Goal: Transaction & Acquisition: Purchase product/service

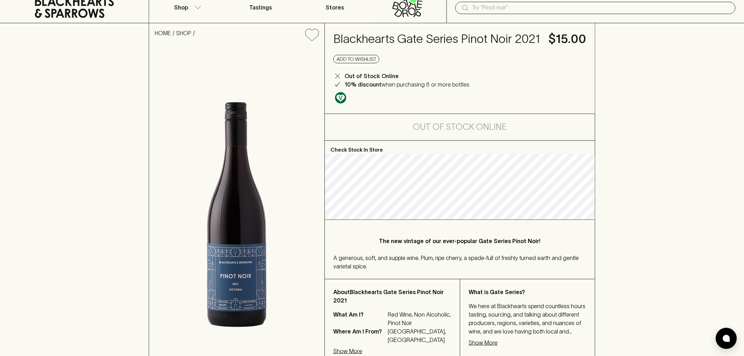
scroll to position [39, 0]
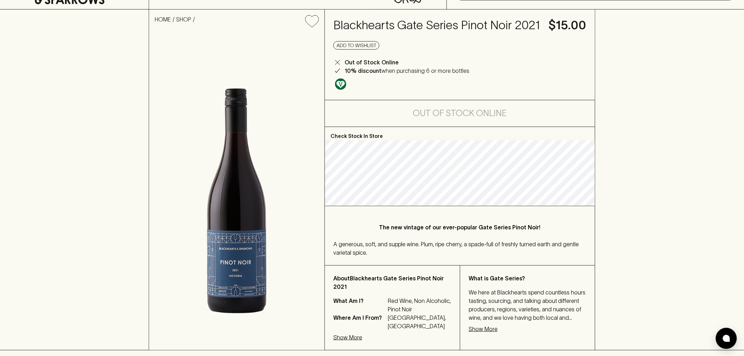
click at [480, 329] on p "Show More" at bounding box center [483, 328] width 29 height 8
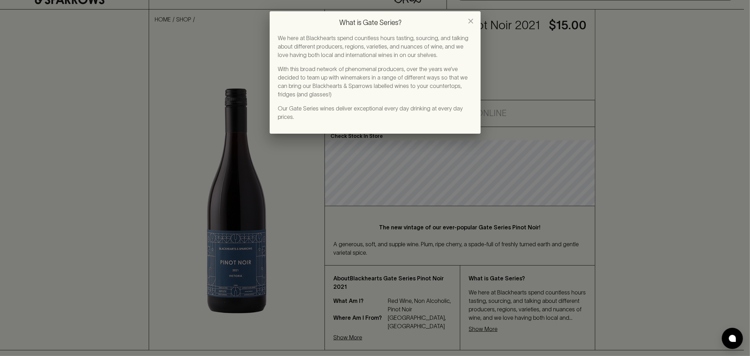
click at [471, 19] on icon "close" at bounding box center [470, 21] width 8 height 8
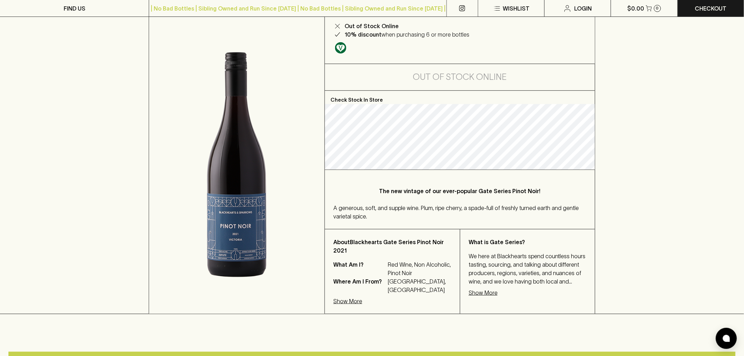
scroll to position [0, 0]
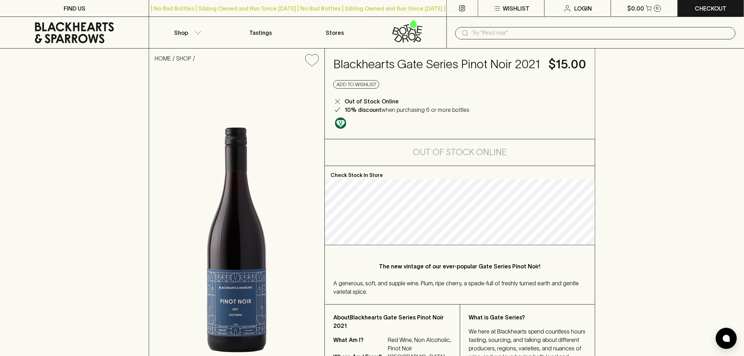
click at [96, 29] on icon at bounding box center [74, 32] width 79 height 21
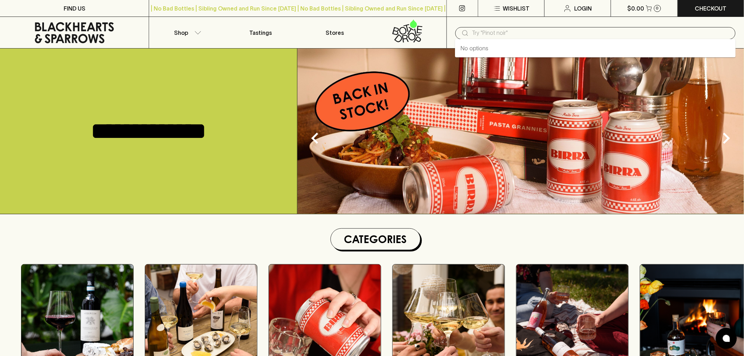
click at [502, 34] on input "text" at bounding box center [601, 32] width 258 height 11
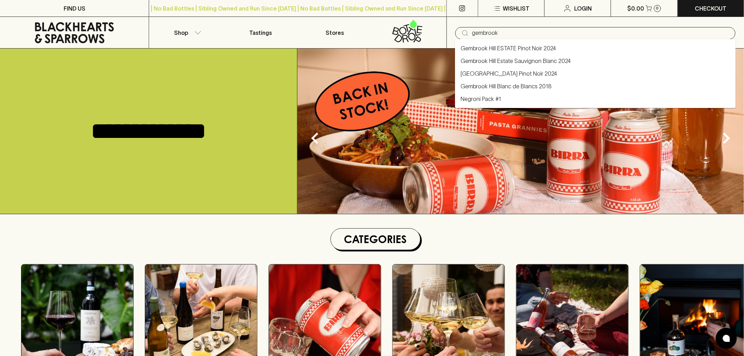
type input "gembrook"
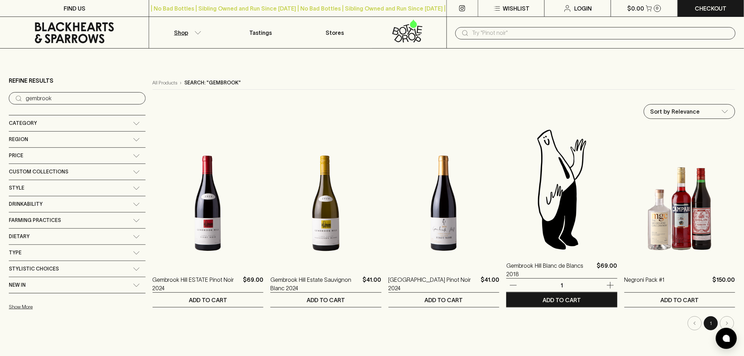
click at [556, 215] on img at bounding box center [561, 189] width 111 height 123
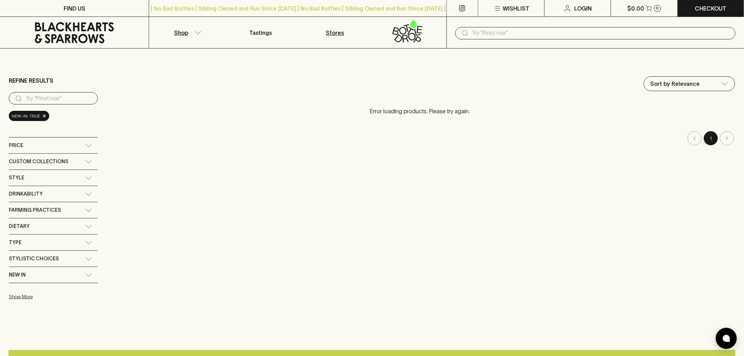
click at [336, 34] on p "Stores" at bounding box center [335, 32] width 18 height 8
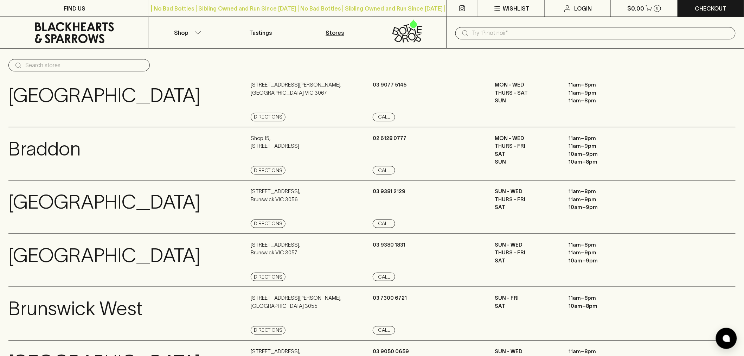
click at [493, 28] on input "text" at bounding box center [601, 32] width 258 height 11
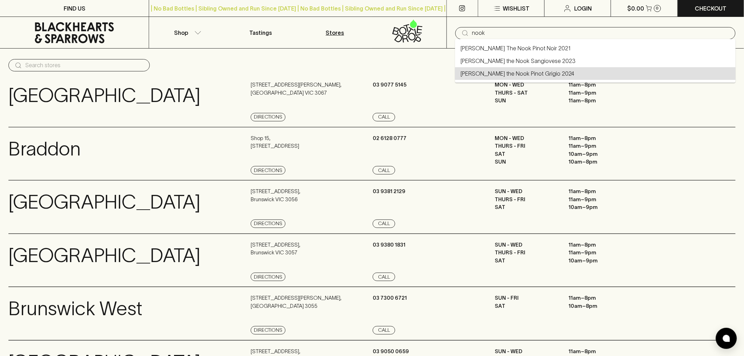
type input "Buller the Nook Pinot Grigio 2024"
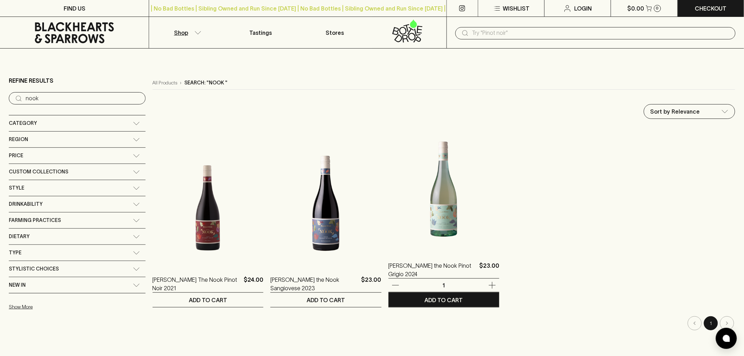
click at [426, 222] on img at bounding box center [443, 189] width 111 height 123
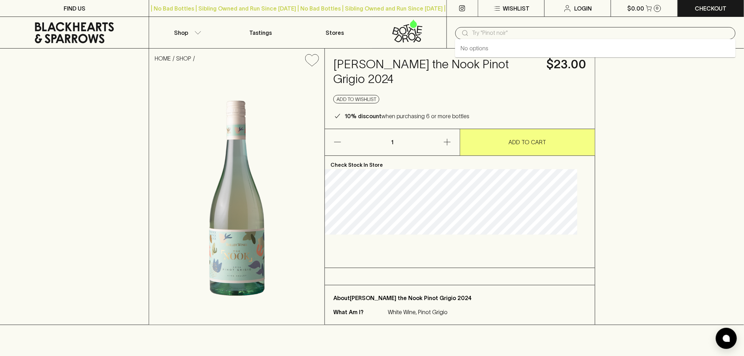
click at [491, 38] on input "text" at bounding box center [601, 32] width 258 height 11
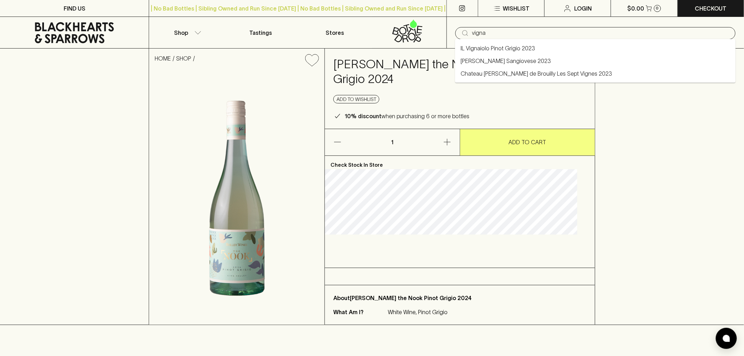
click at [497, 47] on link "IL Vignaiolo Pinot Grigio 2023" at bounding box center [497, 48] width 75 height 8
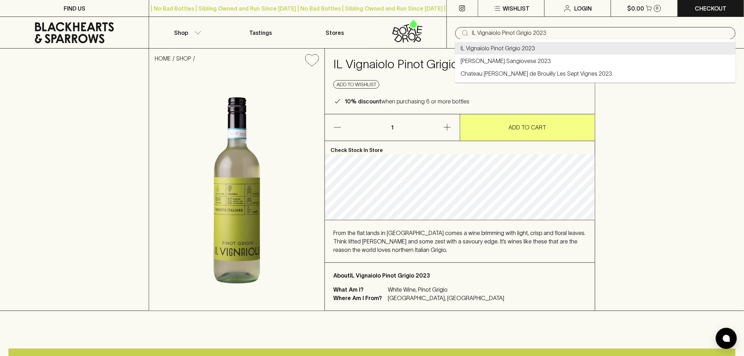
drag, startPoint x: 566, startPoint y: 35, endPoint x: 448, endPoint y: 38, distance: 117.8
click at [448, 38] on div "​ IL Vignaiolo Pinot Grigio 2023" at bounding box center [594, 33] width 297 height 32
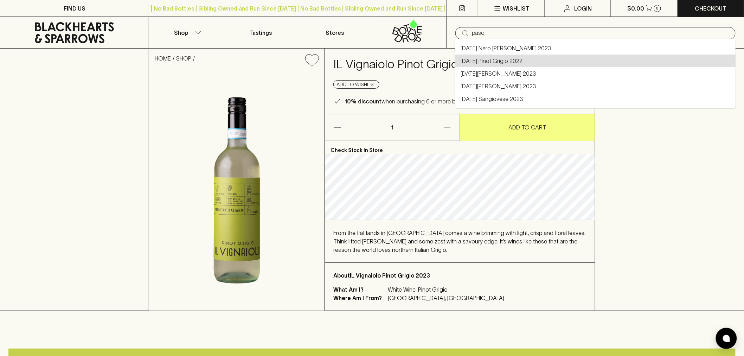
type input "Pasqua Pinot Grigio 2022"
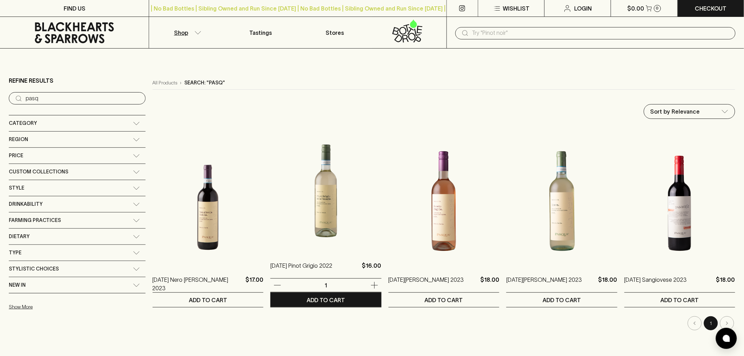
click at [286, 215] on img at bounding box center [325, 189] width 111 height 123
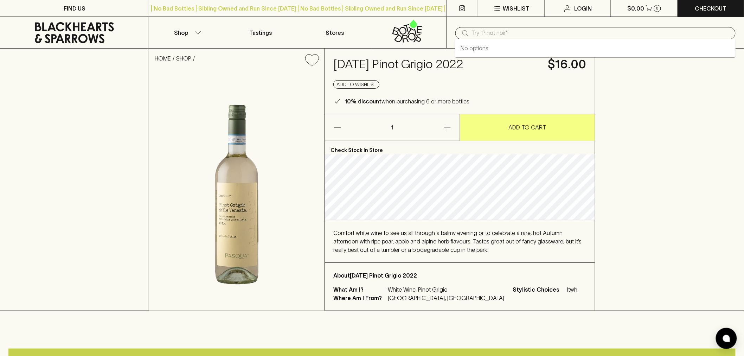
click at [507, 32] on input "text" at bounding box center [601, 32] width 258 height 11
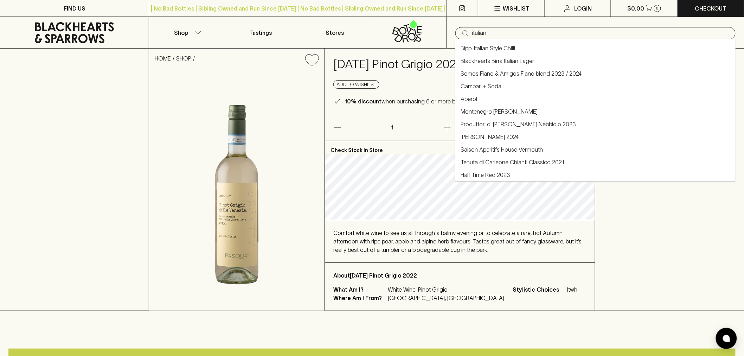
type input "Bippi Italian Style Chilli"
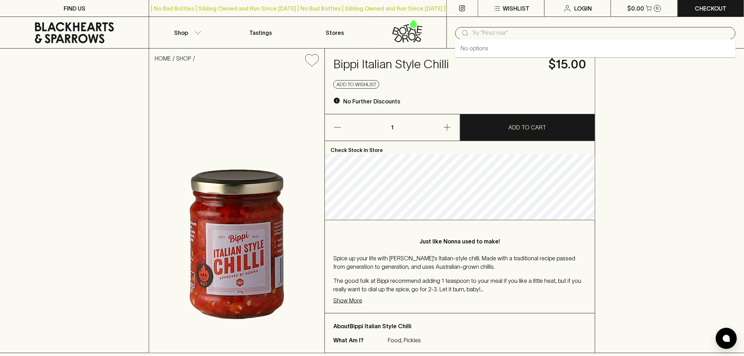
click at [495, 36] on input "text" at bounding box center [601, 32] width 258 height 11
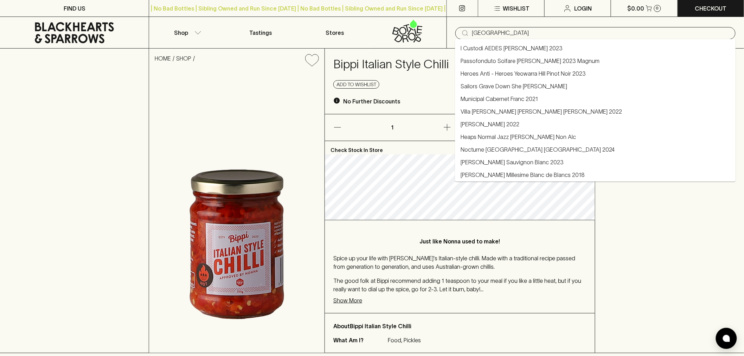
type input "italy"
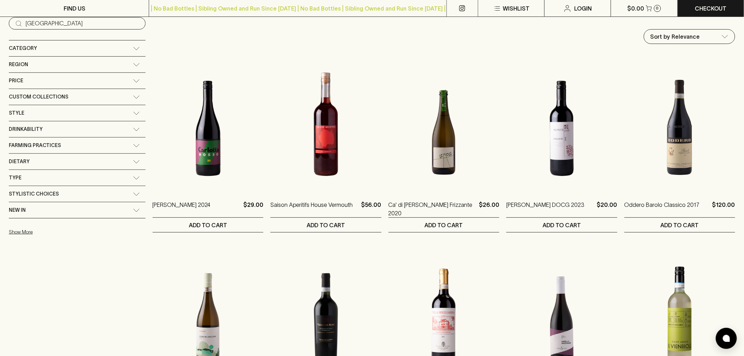
scroll to position [78, 0]
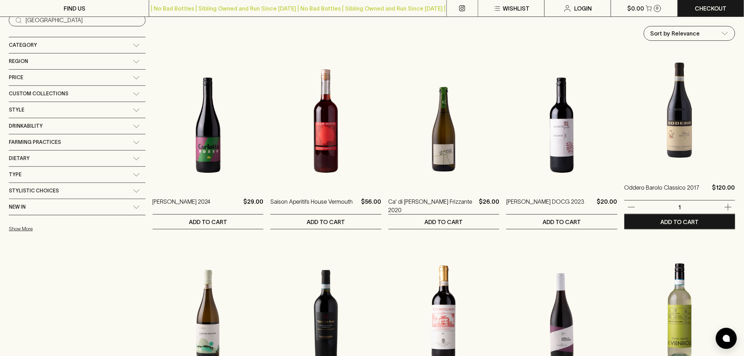
click at [672, 149] on img at bounding box center [679, 111] width 111 height 123
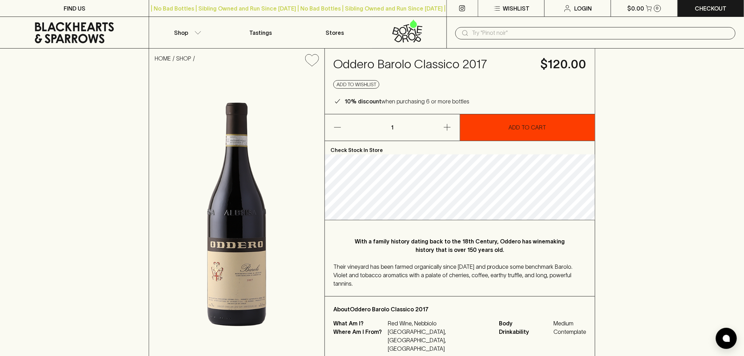
click at [515, 128] on p "ADD TO CART" at bounding box center [528, 127] width 38 height 8
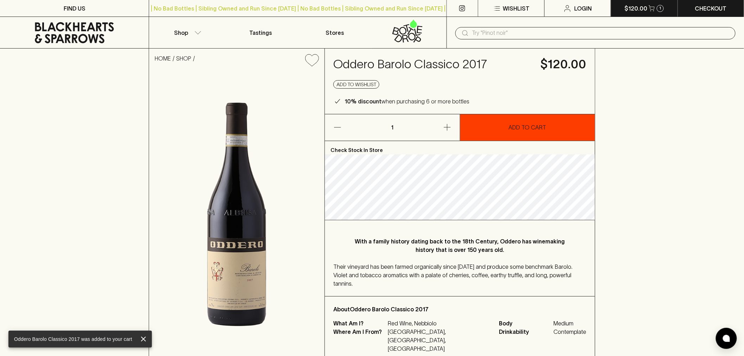
click at [652, 10] on icon "button" at bounding box center [651, 8] width 6 height 6
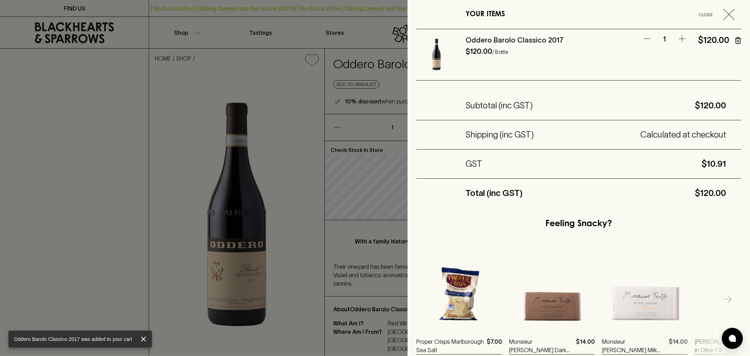
click at [481, 35] on div "Oddero Barolo Classico 2017" at bounding box center [548, 39] width 166 height 11
click at [478, 39] on link "Oddero Barolo Classico 2017" at bounding box center [514, 40] width 98 height 8
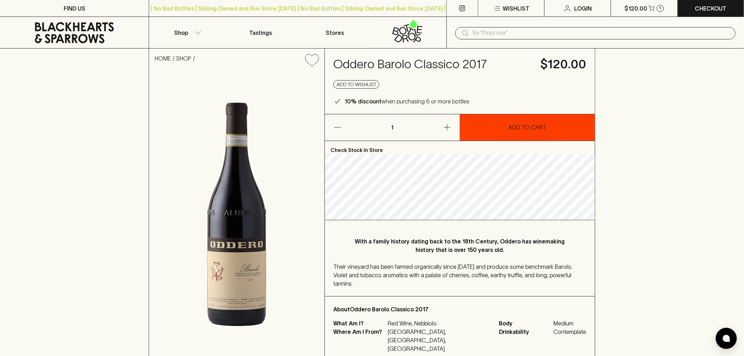
click at [394, 65] on h4 "Oddero Barolo Classico 2017" at bounding box center [432, 64] width 199 height 15
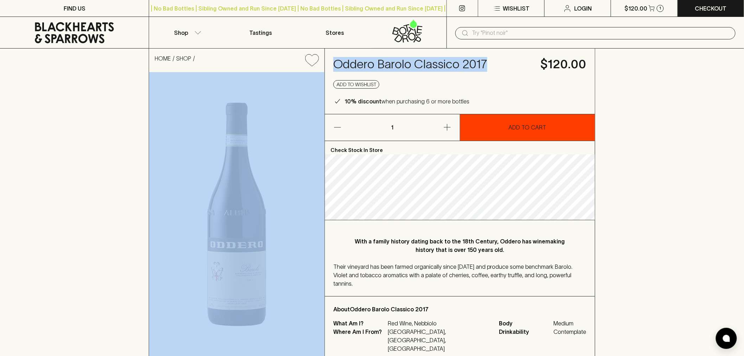
drag, startPoint x: 483, startPoint y: 65, endPoint x: 322, endPoint y: 64, distance: 161.0
click at [322, 64] on div "HOME SHOP Oddero Barolo Classico 2017 $120.00 Add to wishlist 10% discount when…" at bounding box center [372, 205] width 446 height 312
click at [388, 69] on h4 "Oddero Barolo Classico 2017" at bounding box center [432, 64] width 199 height 15
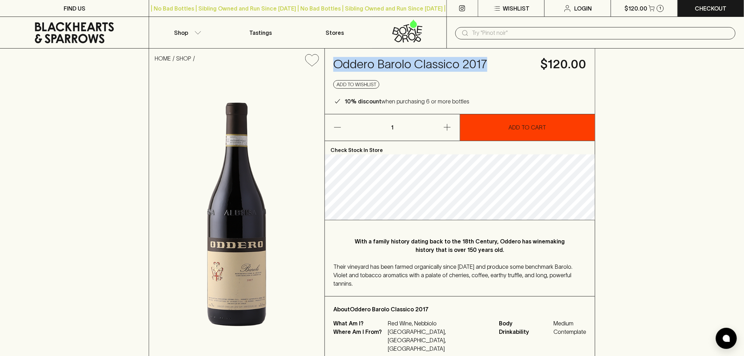
drag, startPoint x: 498, startPoint y: 67, endPoint x: 337, endPoint y: 66, distance: 160.6
click at [337, 66] on h4 "Oddero Barolo Classico 2017" at bounding box center [432, 64] width 199 height 15
copy h4 "Oddero Barolo Classico 2017"
click at [340, 65] on h4 "Oddero Barolo Classico 2017" at bounding box center [432, 64] width 199 height 15
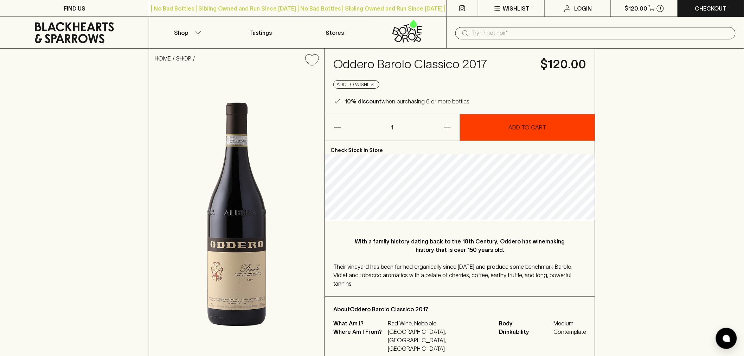
drag, startPoint x: 649, startPoint y: 195, endPoint x: 628, endPoint y: 139, distance: 59.5
click at [649, 194] on div "HOME SHOP Oddero Barolo Classico 2017 $120.00 Add to wishlist 10% discount when…" at bounding box center [372, 205] width 744 height 313
click at [645, 17] on div "​" at bounding box center [594, 33] width 297 height 32
click at [645, 9] on p "$120.00" at bounding box center [635, 8] width 23 height 8
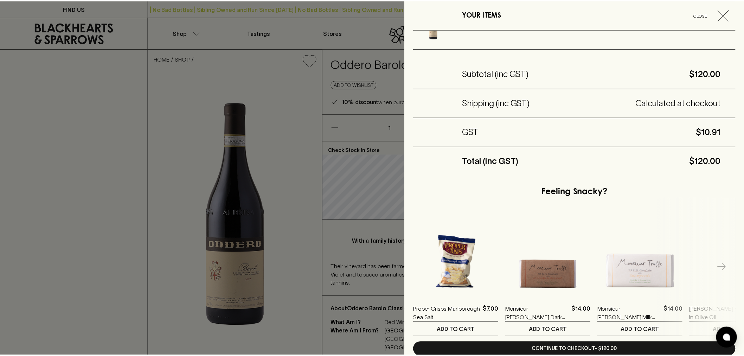
scroll to position [70, 0]
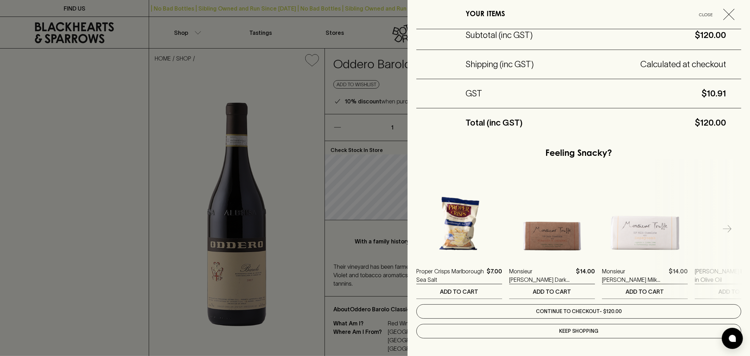
click at [576, 314] on link "Continue to checkout - $120.00" at bounding box center [578, 311] width 325 height 14
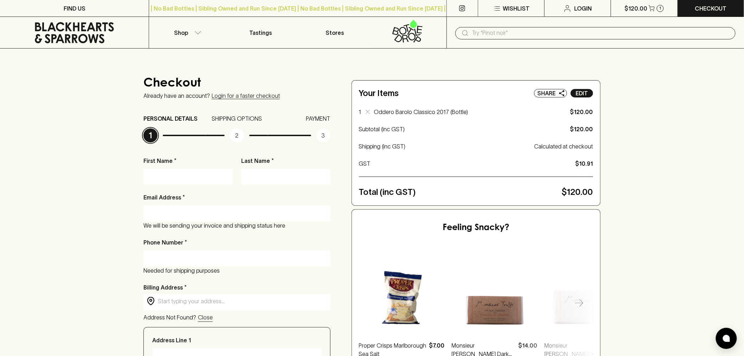
click at [588, 95] on button "Edit" at bounding box center [581, 93] width 22 height 8
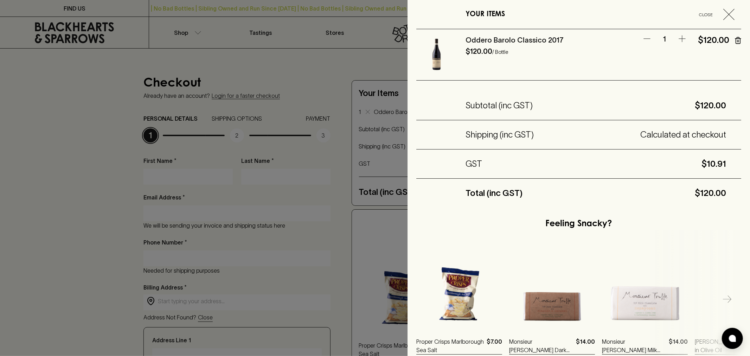
click at [735, 42] on icon "button" at bounding box center [738, 40] width 6 height 7
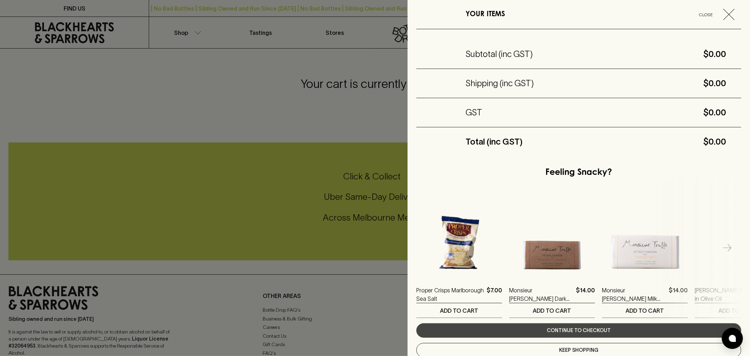
click at [729, 12] on span "button" at bounding box center [732, 14] width 18 height 11
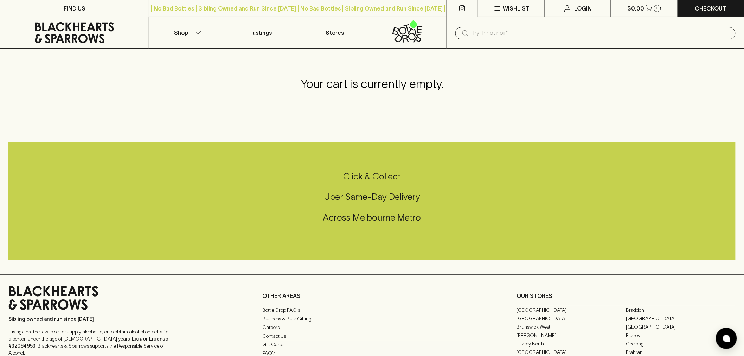
drag, startPoint x: 484, startPoint y: 25, endPoint x: 486, endPoint y: 29, distance: 4.9
click at [484, 25] on div "​" at bounding box center [594, 33] width 297 height 32
click at [486, 30] on input "text" at bounding box center [601, 32] width 258 height 11
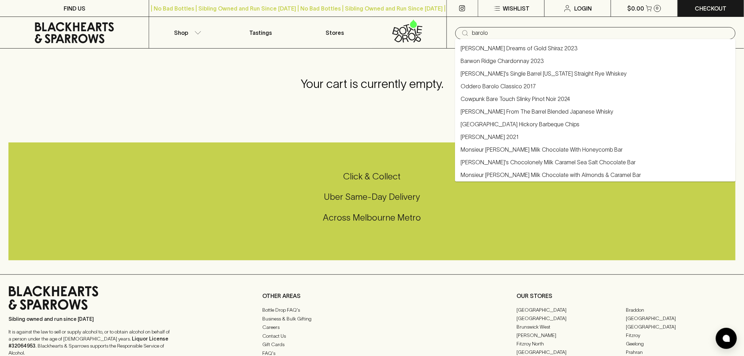
type input "barolo"
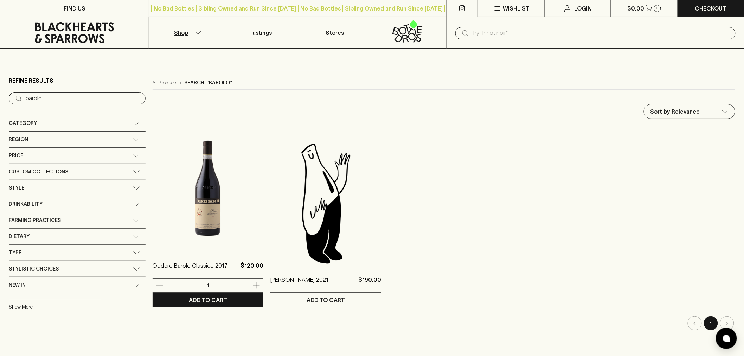
click at [171, 216] on img at bounding box center [208, 189] width 111 height 123
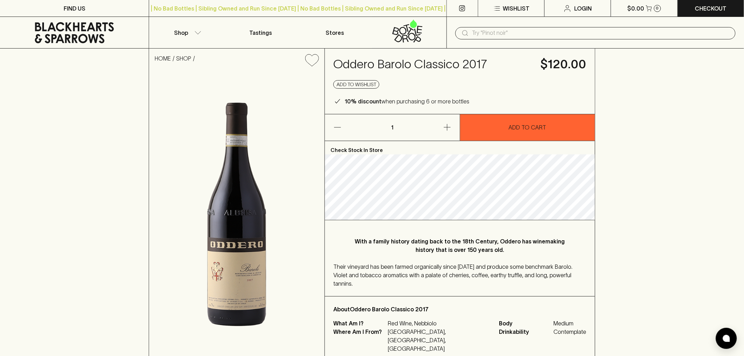
click at [642, 128] on div "HOME SHOP Oddero Barolo Classico 2017 $120.00 Add to wishlist 10% discount when…" at bounding box center [372, 205] width 744 height 313
click at [482, 27] on div "​" at bounding box center [595, 33] width 280 height 12
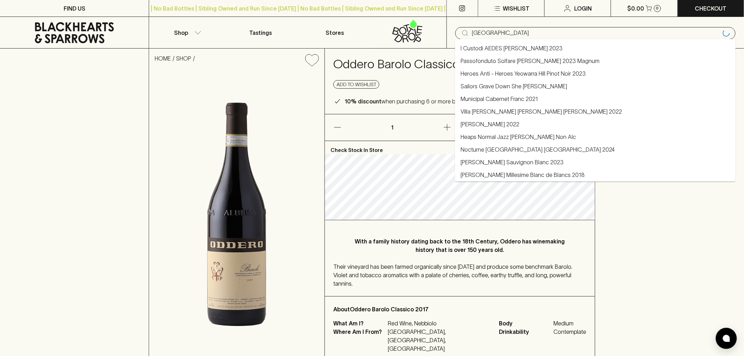
type input "italy"
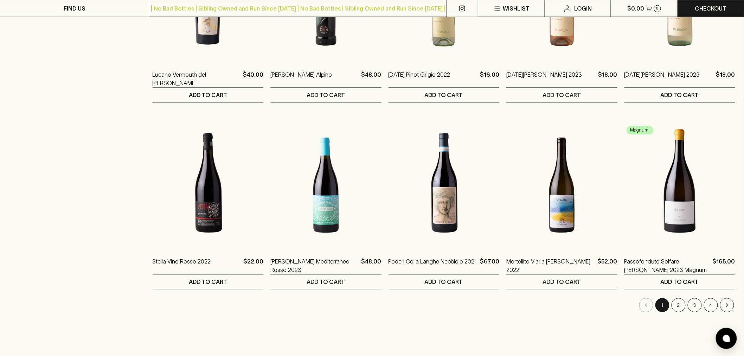
scroll to position [586, 0]
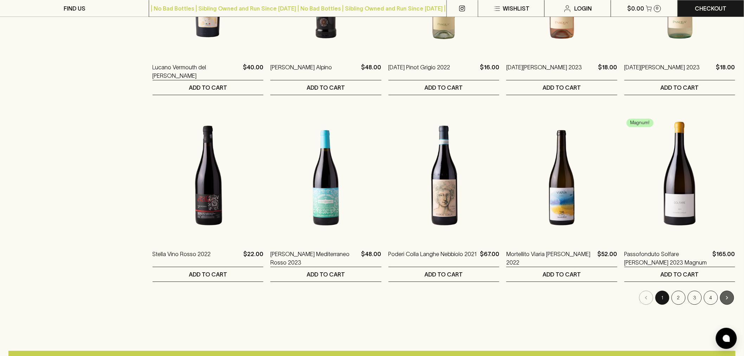
click at [723, 297] on icon "Go to next page" at bounding box center [726, 297] width 7 height 7
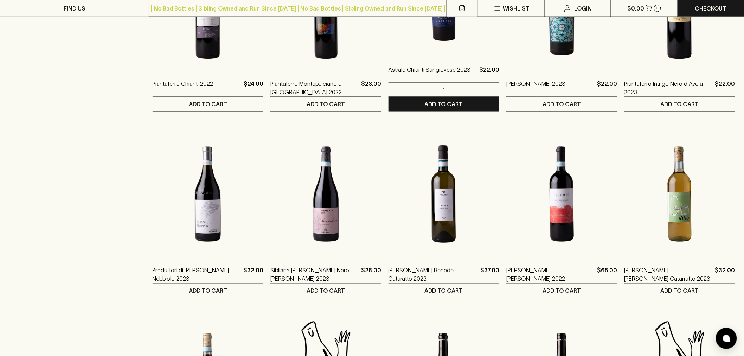
scroll to position [430, 0]
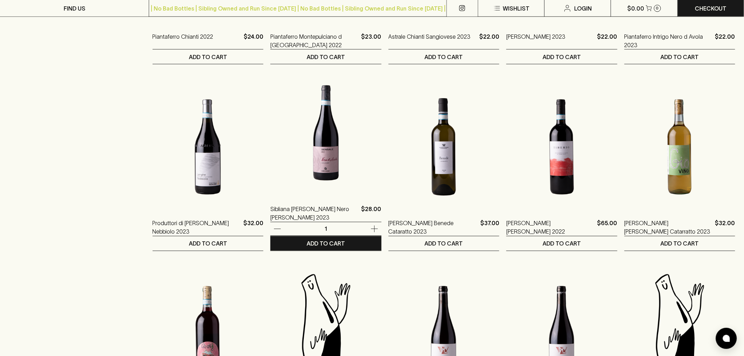
click at [300, 151] on img at bounding box center [325, 132] width 111 height 123
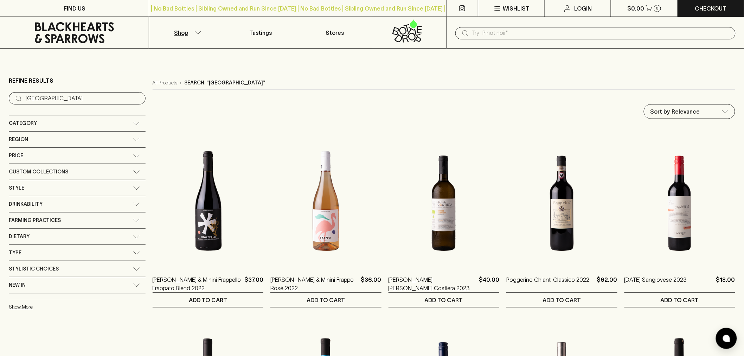
click at [507, 34] on input "text" at bounding box center [601, 32] width 258 height 11
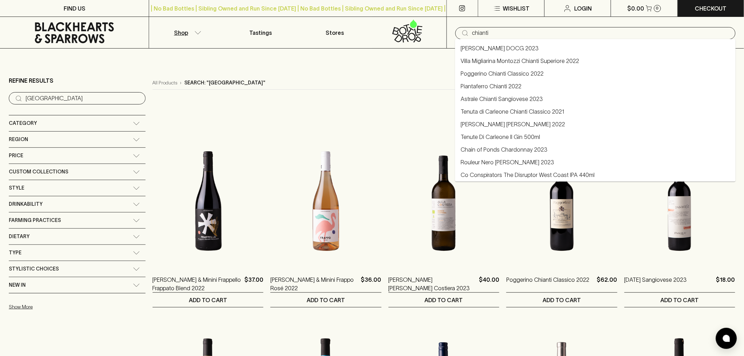
type input "chianti"
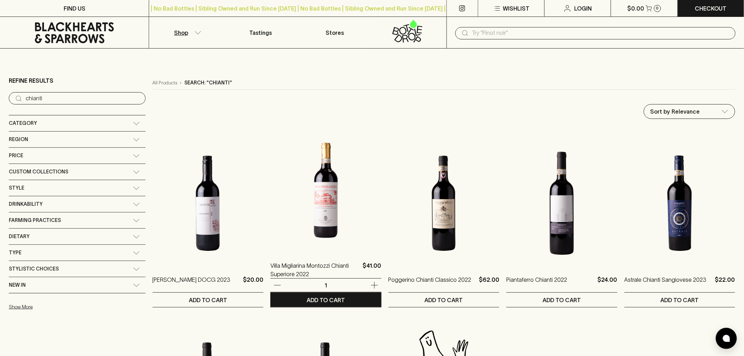
click at [285, 212] on img at bounding box center [325, 189] width 111 height 123
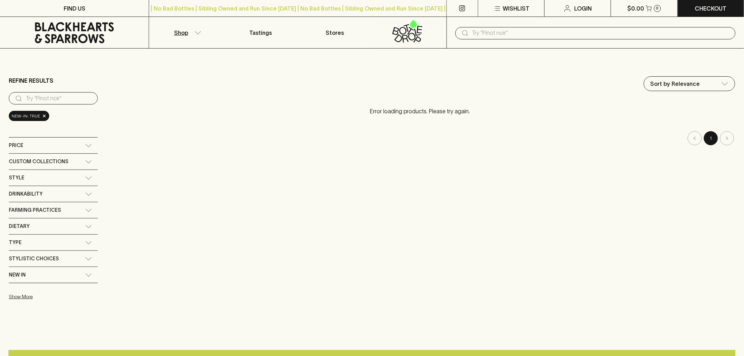
click at [145, 228] on div "Sort by Relevance default ​ Error loading products. Please try again. 1" at bounding box center [420, 189] width 630 height 227
click at [78, 38] on icon at bounding box center [74, 32] width 138 height 21
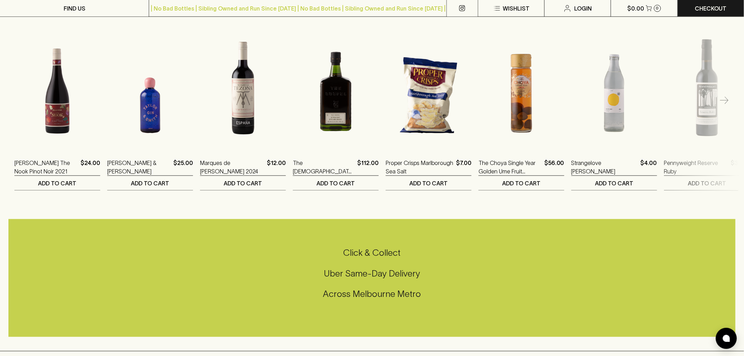
scroll to position [1433, 0]
